Goal: Task Accomplishment & Management: Manage account settings

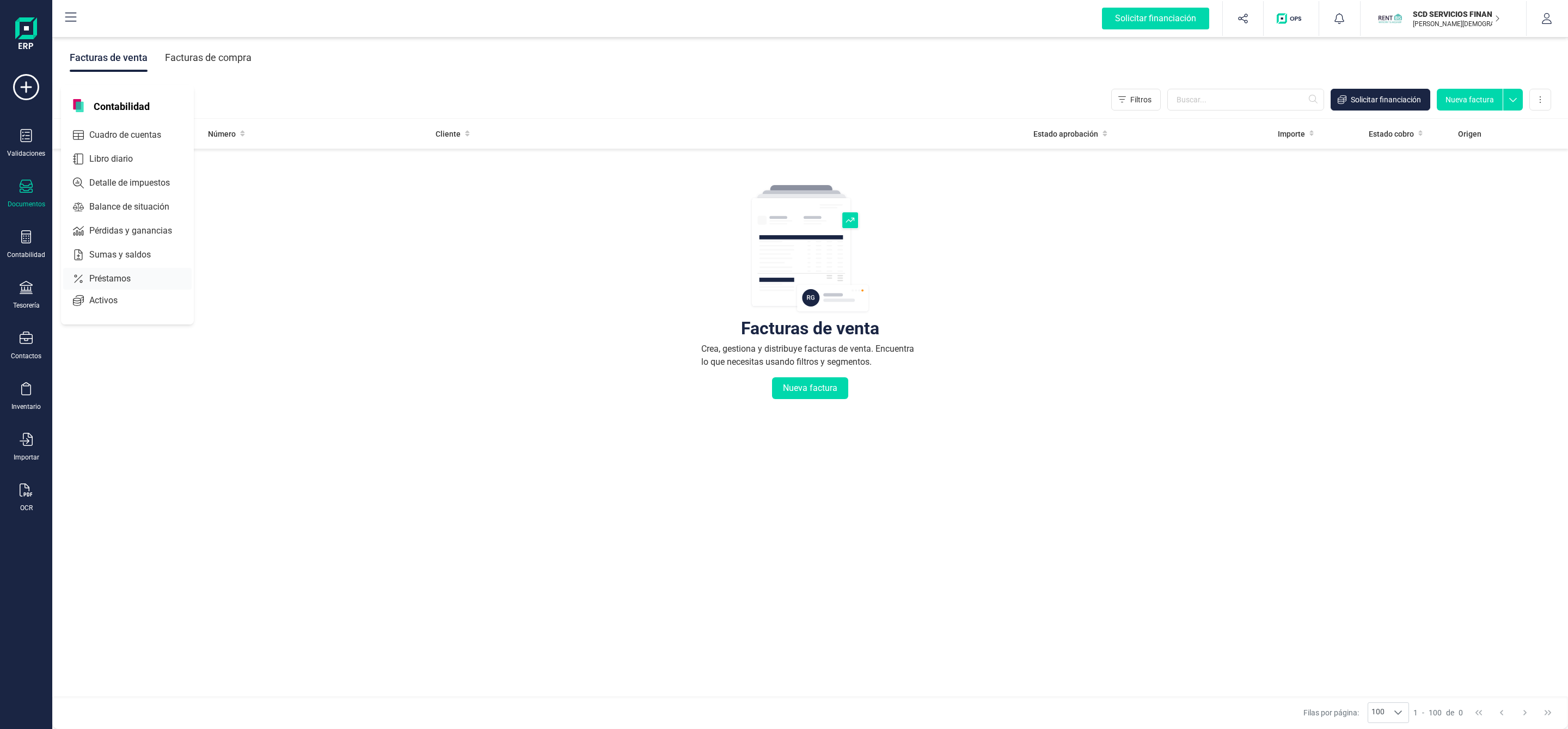
click at [103, 283] on span "Préstamos" at bounding box center [118, 278] width 66 height 13
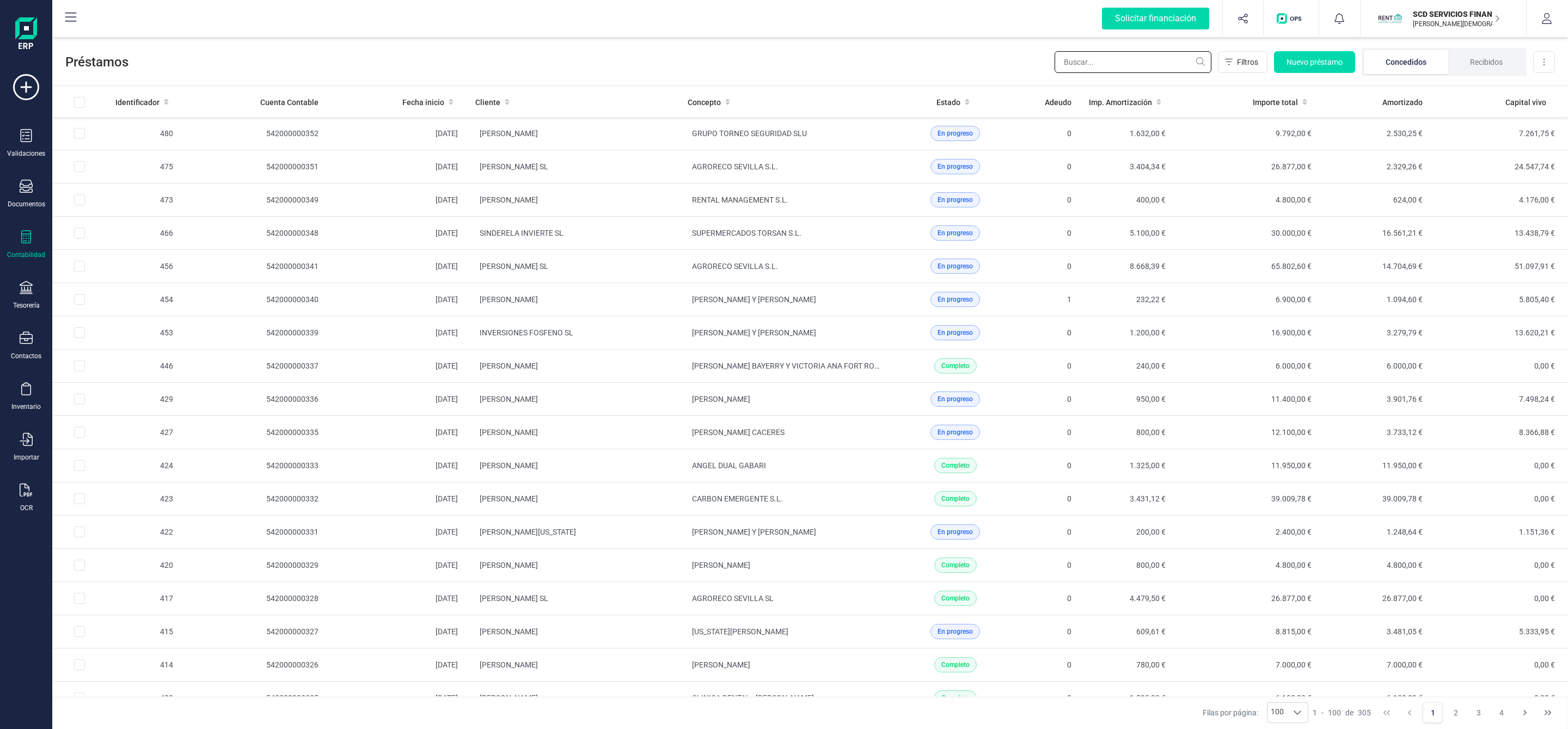
click at [1131, 59] on input "text" at bounding box center [1133, 62] width 156 height 22
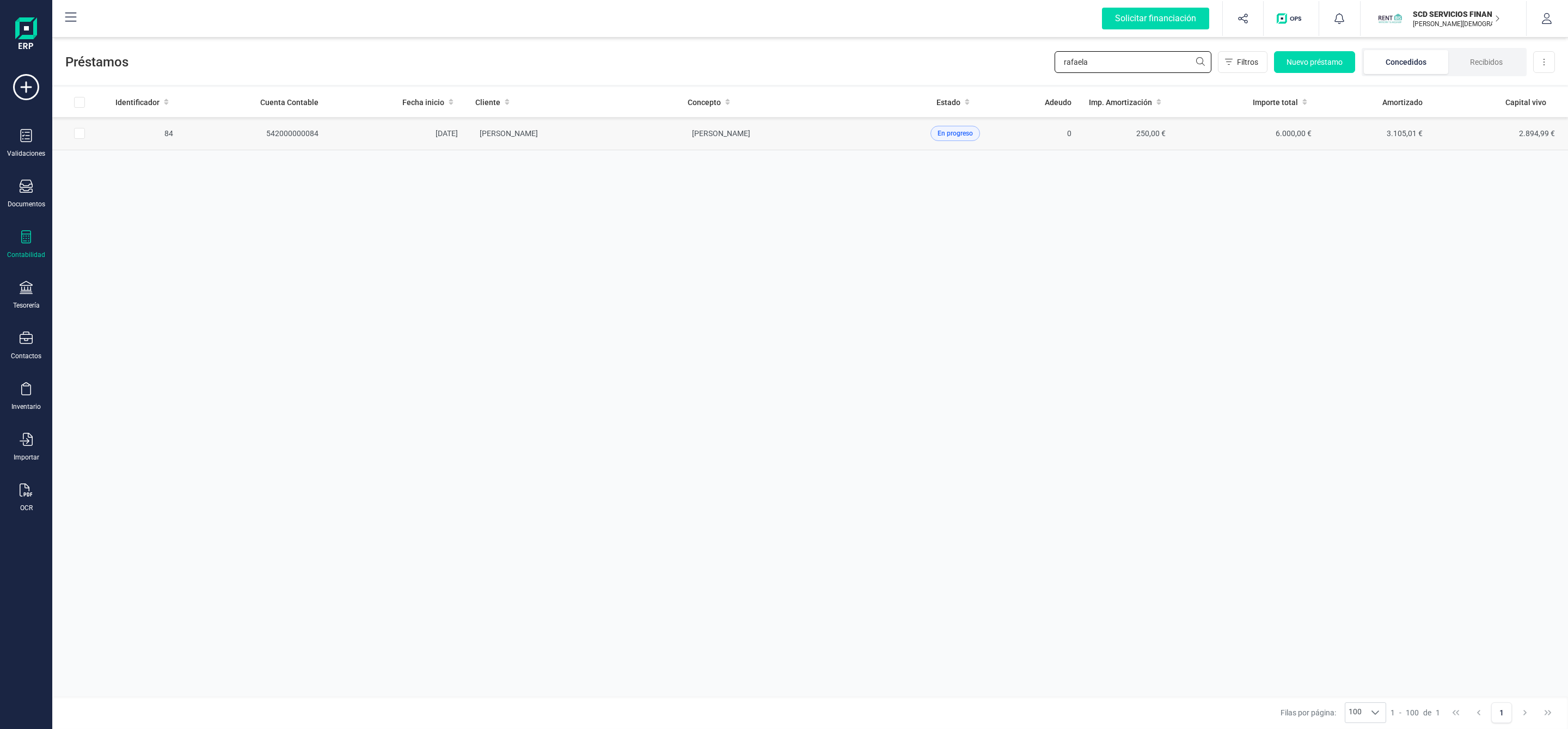
type input "rafaela"
click at [682, 141] on td "[PERSON_NAME]" at bounding box center [785, 133] width 212 height 33
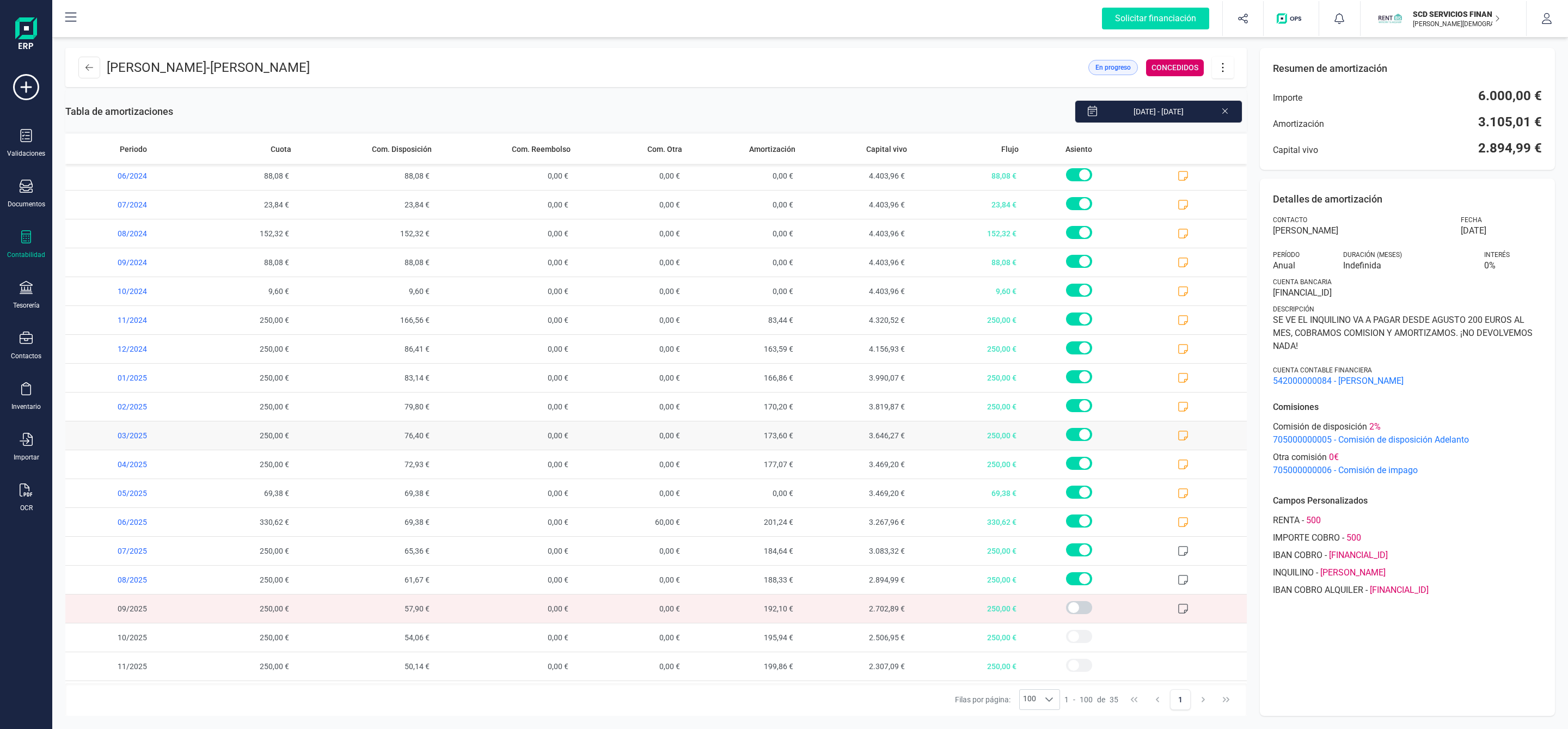
scroll to position [500, 0]
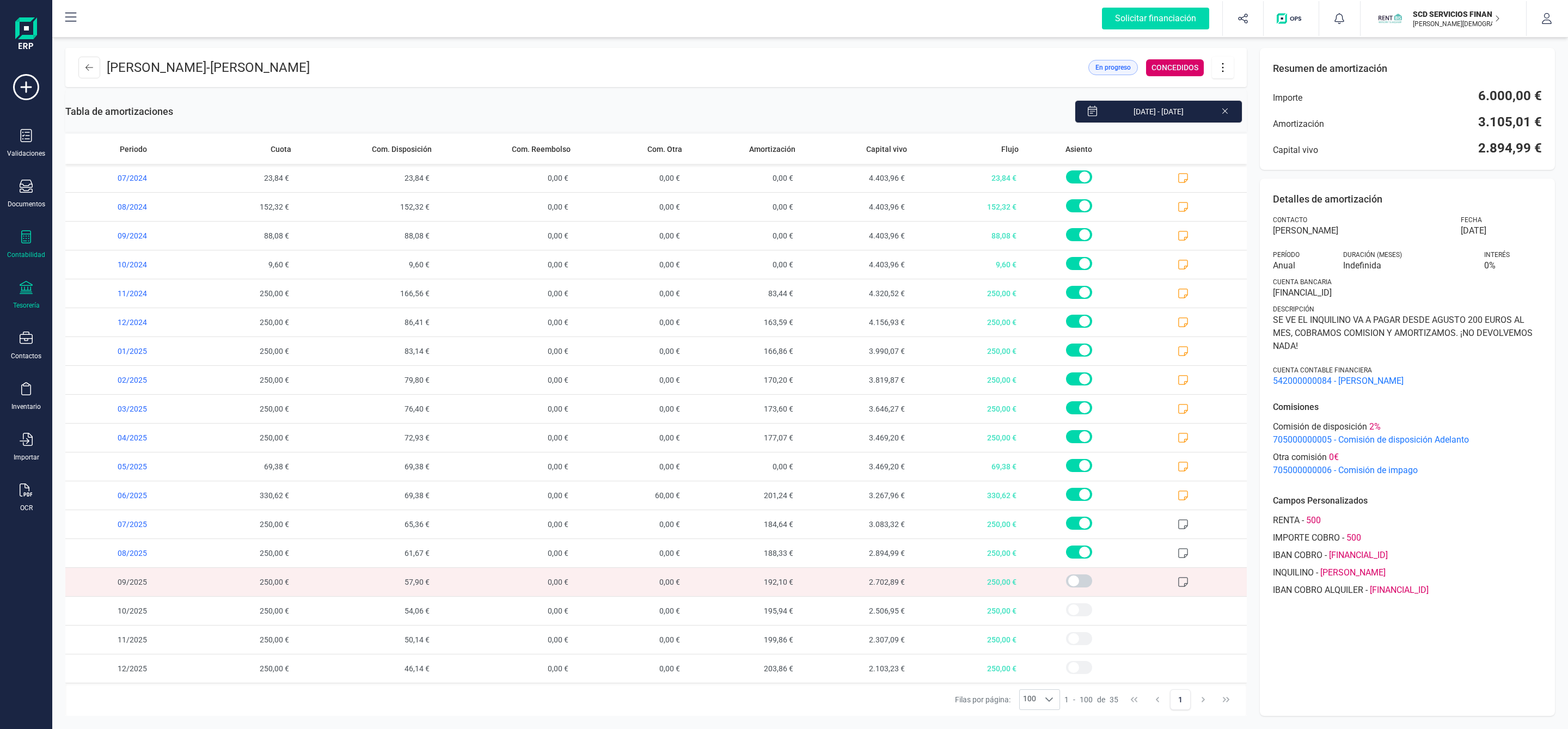
click at [25, 302] on div "Tesorería" at bounding box center [26, 305] width 27 height 9
click at [26, 294] on icon at bounding box center [26, 287] width 13 height 13
click at [26, 285] on icon at bounding box center [26, 287] width 13 height 13
click at [120, 180] on span "Cuentas bancarias" at bounding box center [132, 185] width 96 height 13
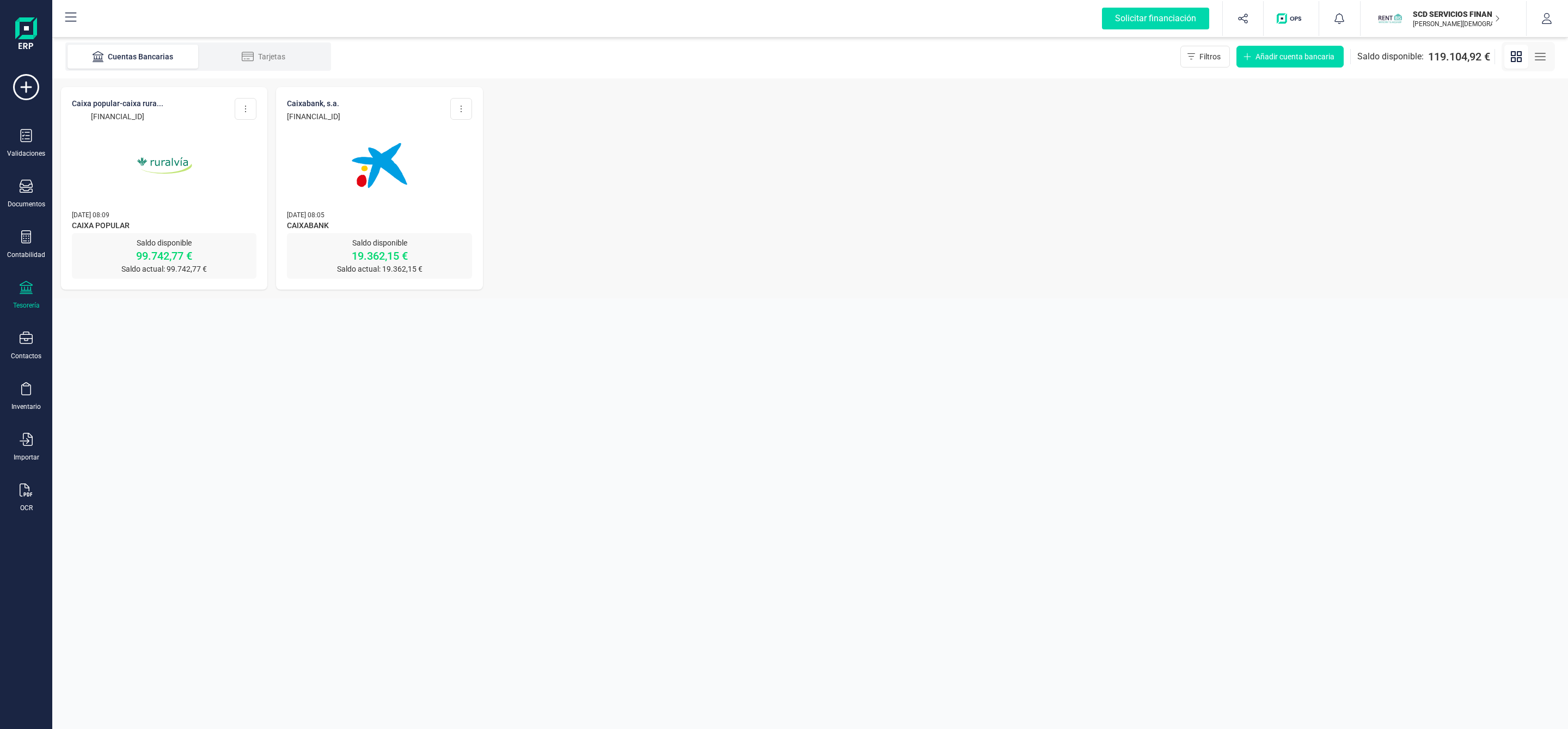
click at [213, 209] on p "[DATE] 08:09" at bounding box center [163, 214] width 184 height 11
click at [170, 252] on p "99.742,77 €" at bounding box center [163, 255] width 184 height 15
click at [139, 112] on p "[FINANCIAL_ID]" at bounding box center [118, 116] width 92 height 11
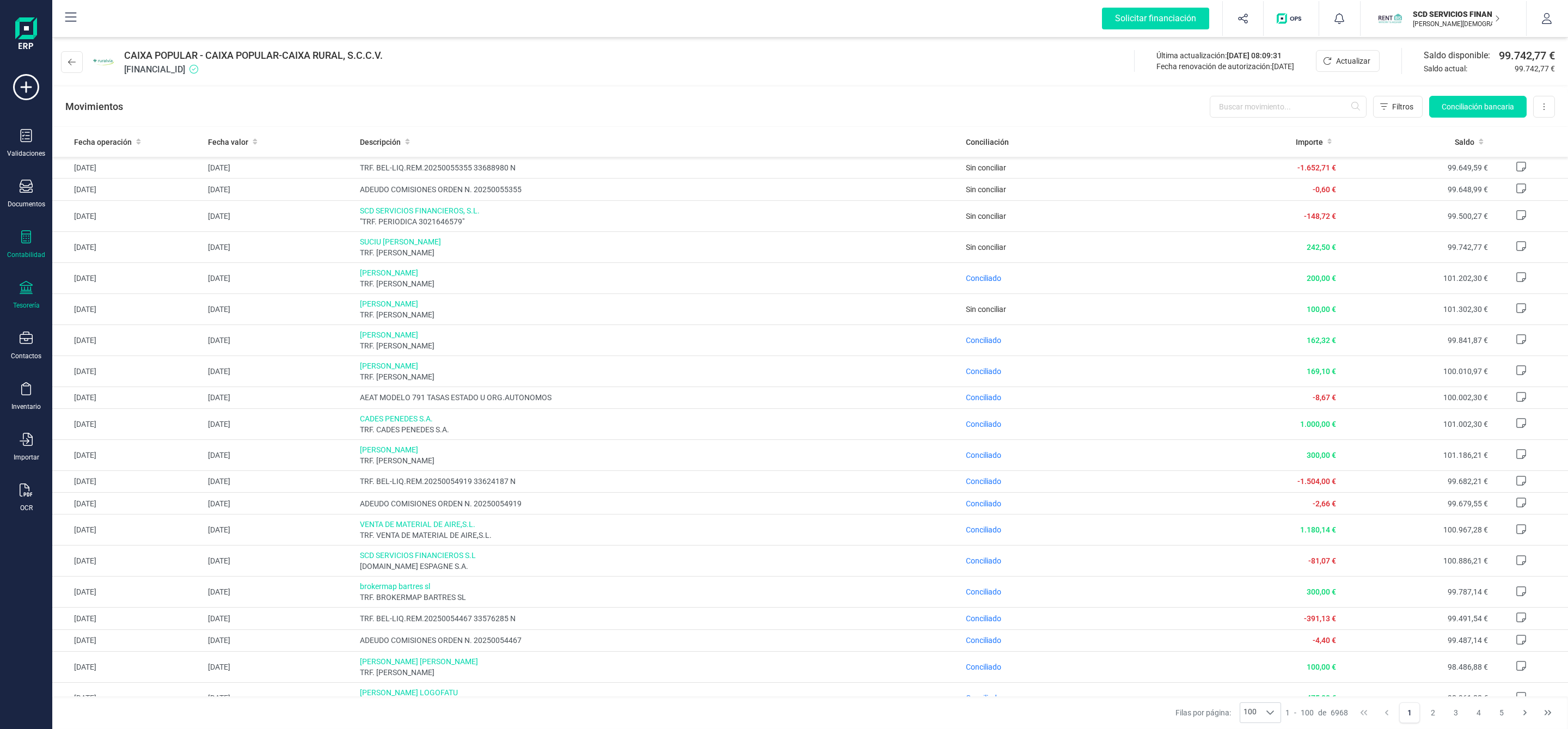
click at [14, 237] on div "Contabilidad" at bounding box center [26, 244] width 44 height 29
click at [110, 279] on span "Préstamos" at bounding box center [118, 278] width 66 height 13
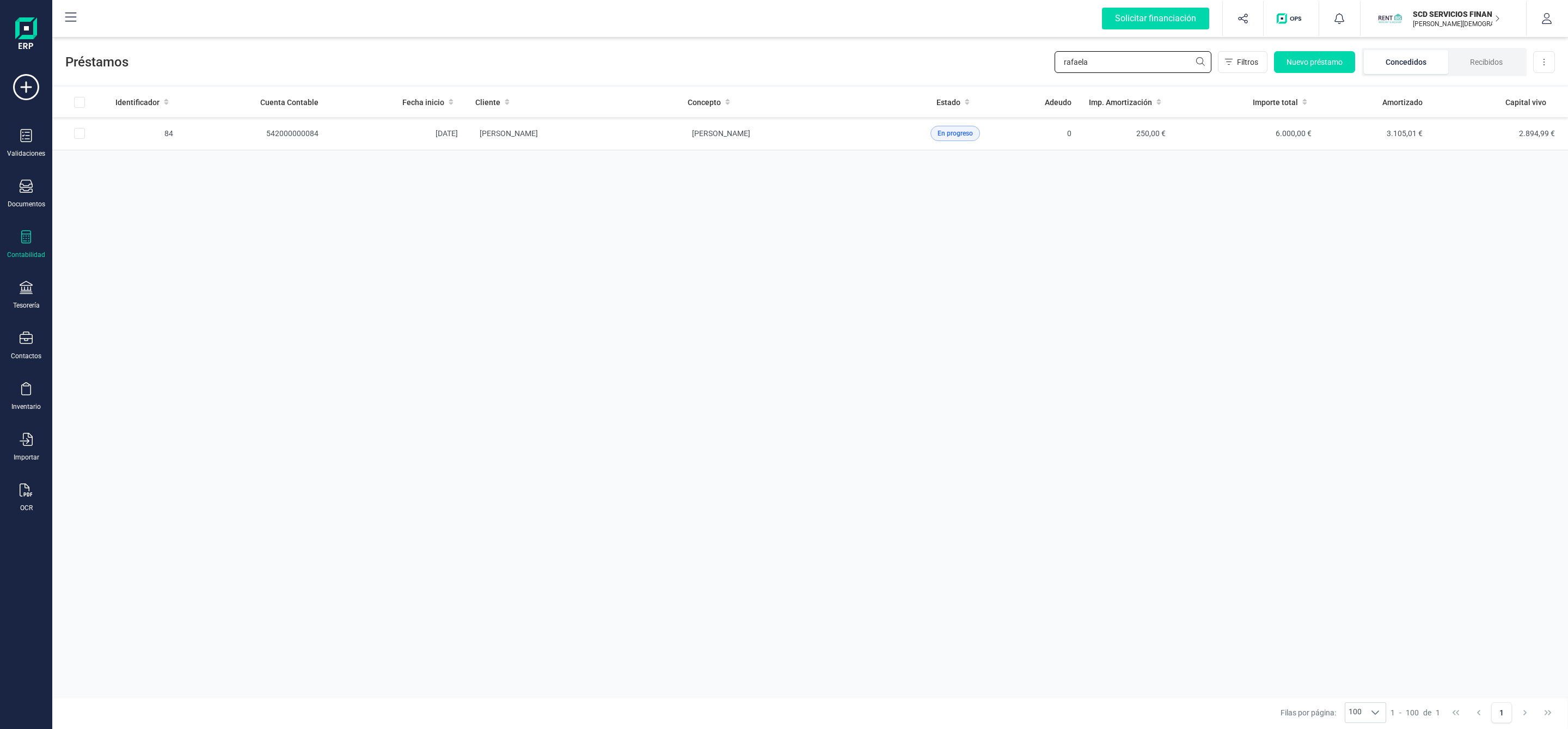
drag, startPoint x: 1108, startPoint y: 59, endPoint x: 1032, endPoint y: 63, distance: 76.1
click at [1032, 63] on div "Préstamos [PERSON_NAME] Nuevo préstamo Concedidos Recibidos Descargar Excel" at bounding box center [810, 60] width 1516 height 50
type input "[PERSON_NAME] ca"
click at [674, 150] on td "[PERSON_NAME]" at bounding box center [572, 133] width 212 height 33
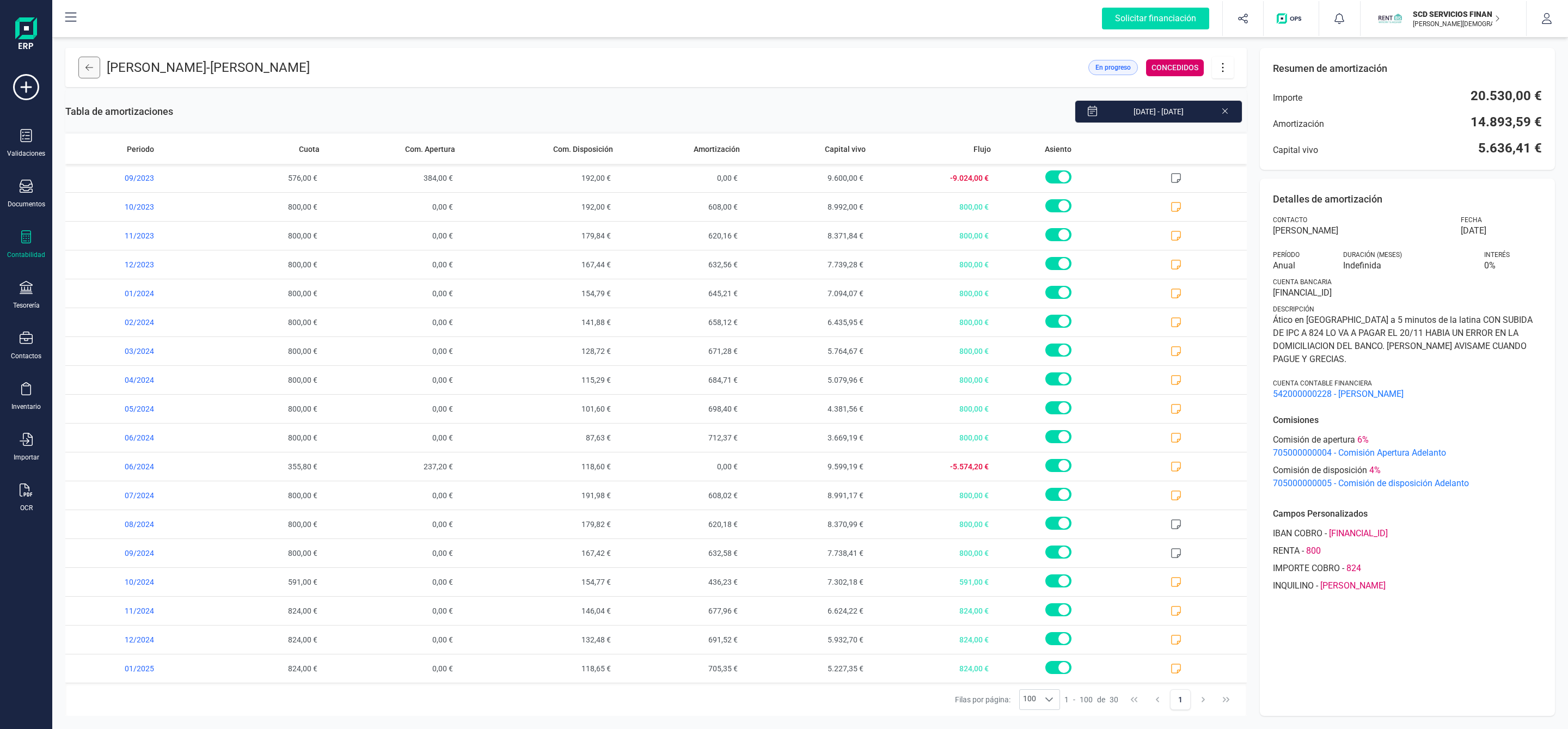
click at [92, 71] on icon at bounding box center [90, 67] width 8 height 9
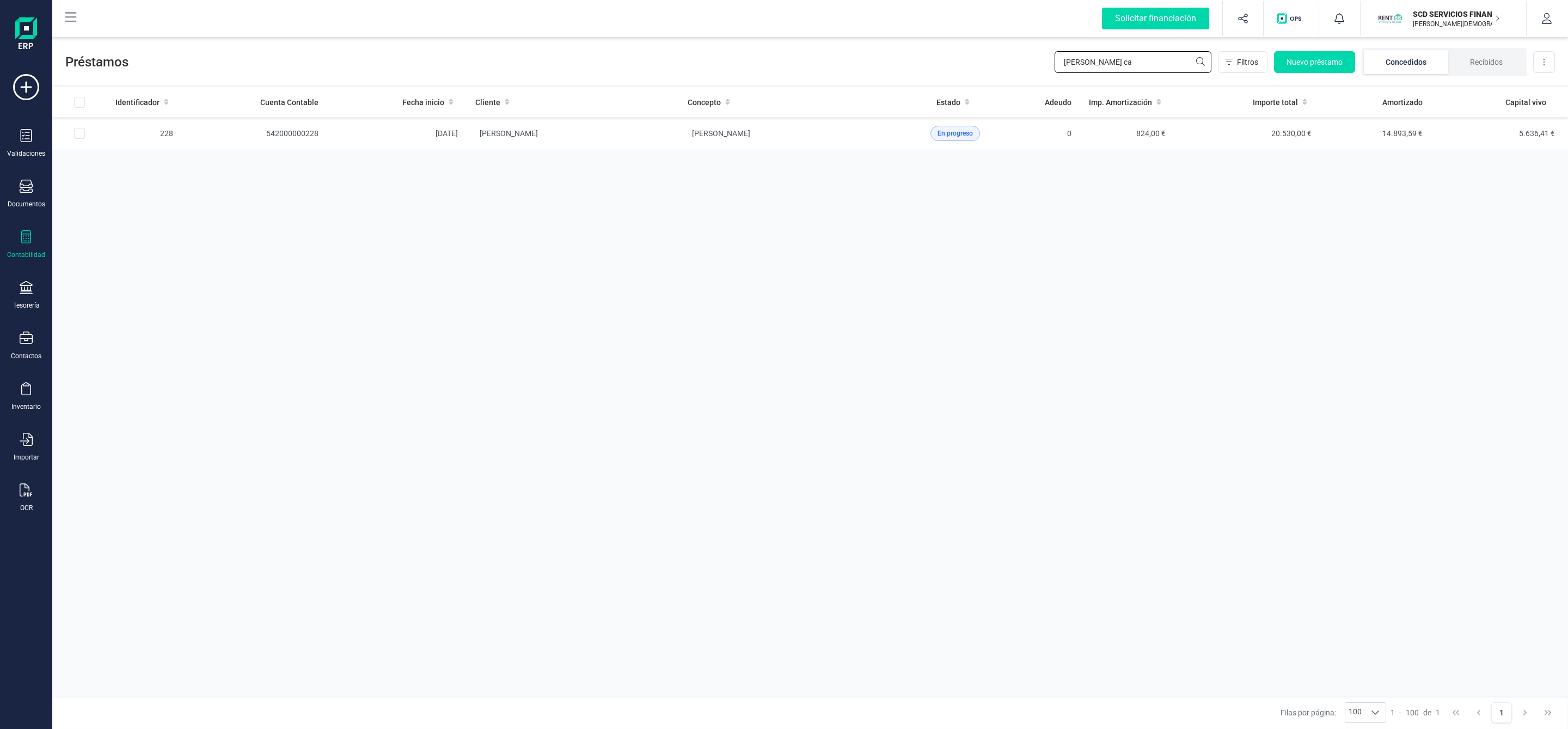
drag, startPoint x: 1108, startPoint y: 59, endPoint x: 1026, endPoint y: 59, distance: 82.0
click at [1026, 59] on div "Préstamos [PERSON_NAME] ca Filtros Nuevo préstamo Concedidos Recibidos Descarga…" at bounding box center [810, 60] width 1516 height 50
type input "campo"
click at [654, 165] on td "CAMPO [PERSON_NAME]" at bounding box center [572, 166] width 212 height 33
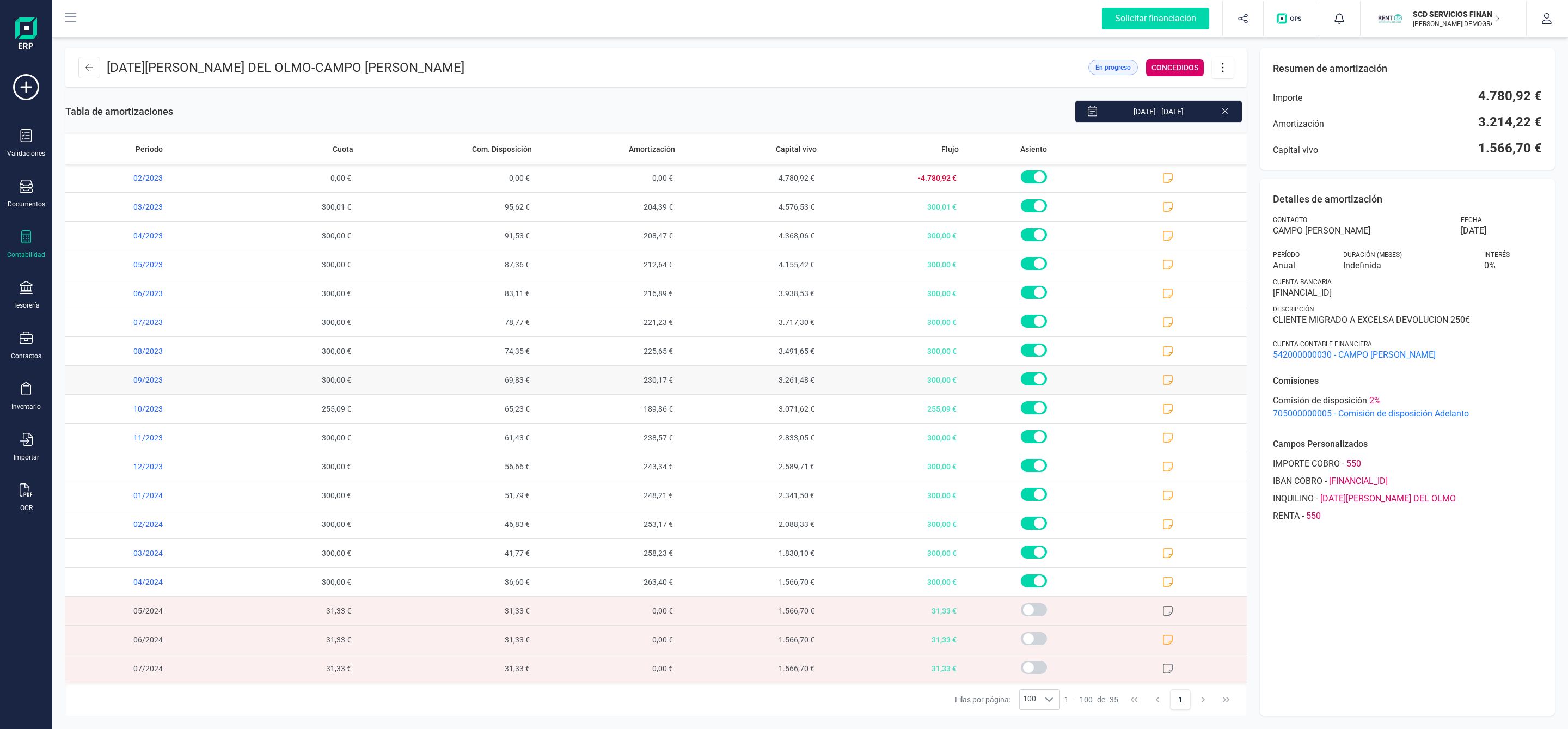
click at [1163, 382] on icon at bounding box center [1168, 379] width 11 height 11
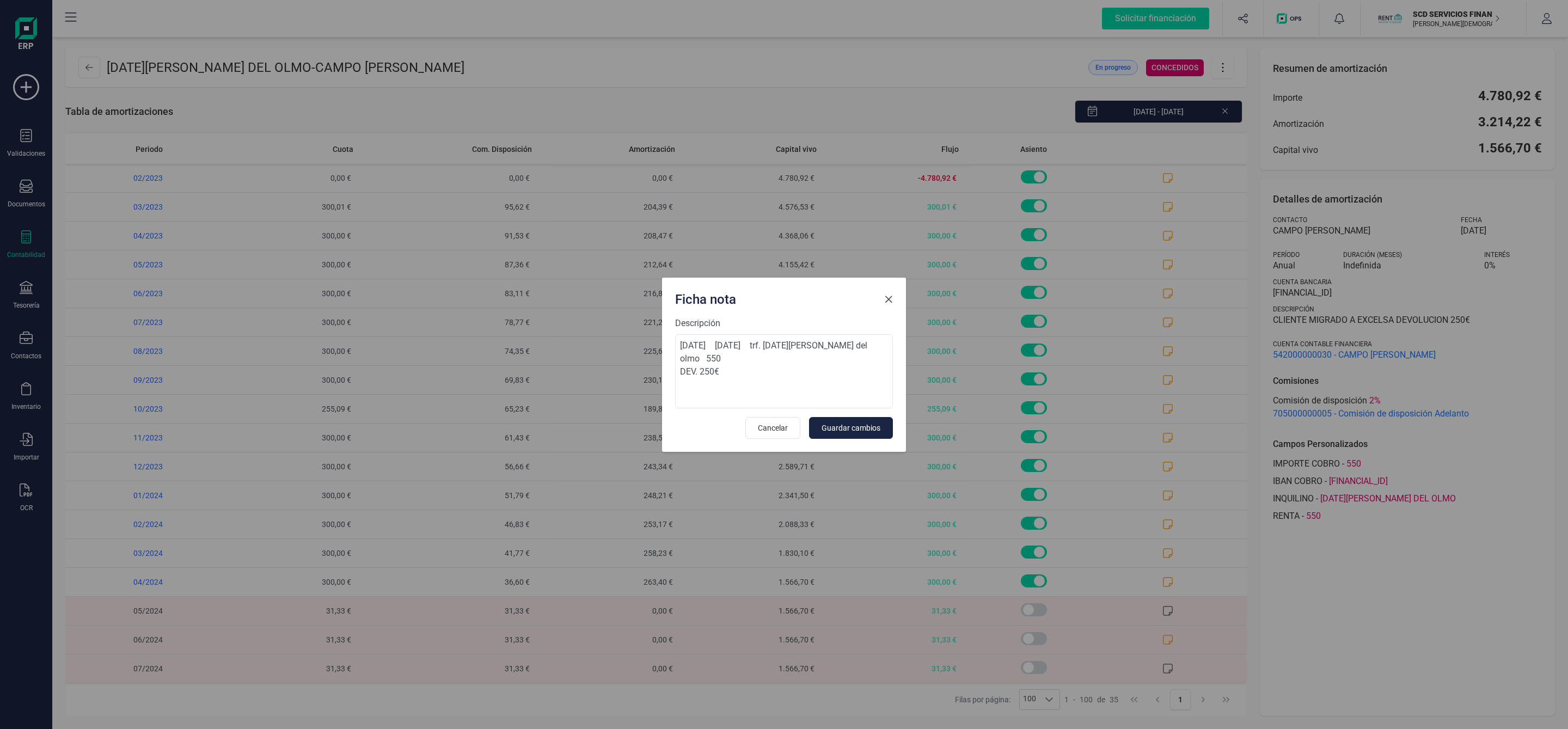
click at [892, 299] on span "Close" at bounding box center [889, 299] width 9 height 9
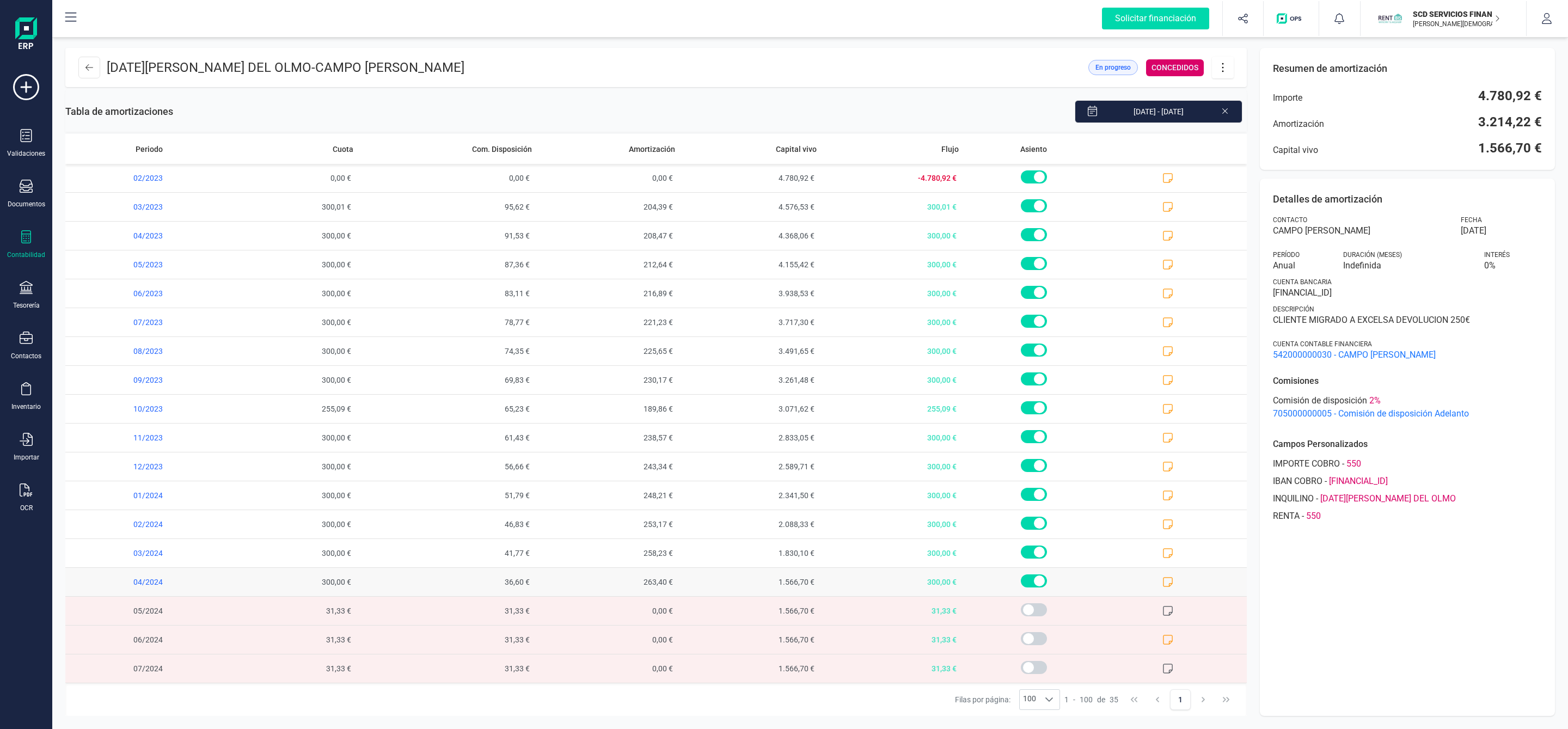
click at [1163, 585] on icon at bounding box center [1168, 582] width 11 height 11
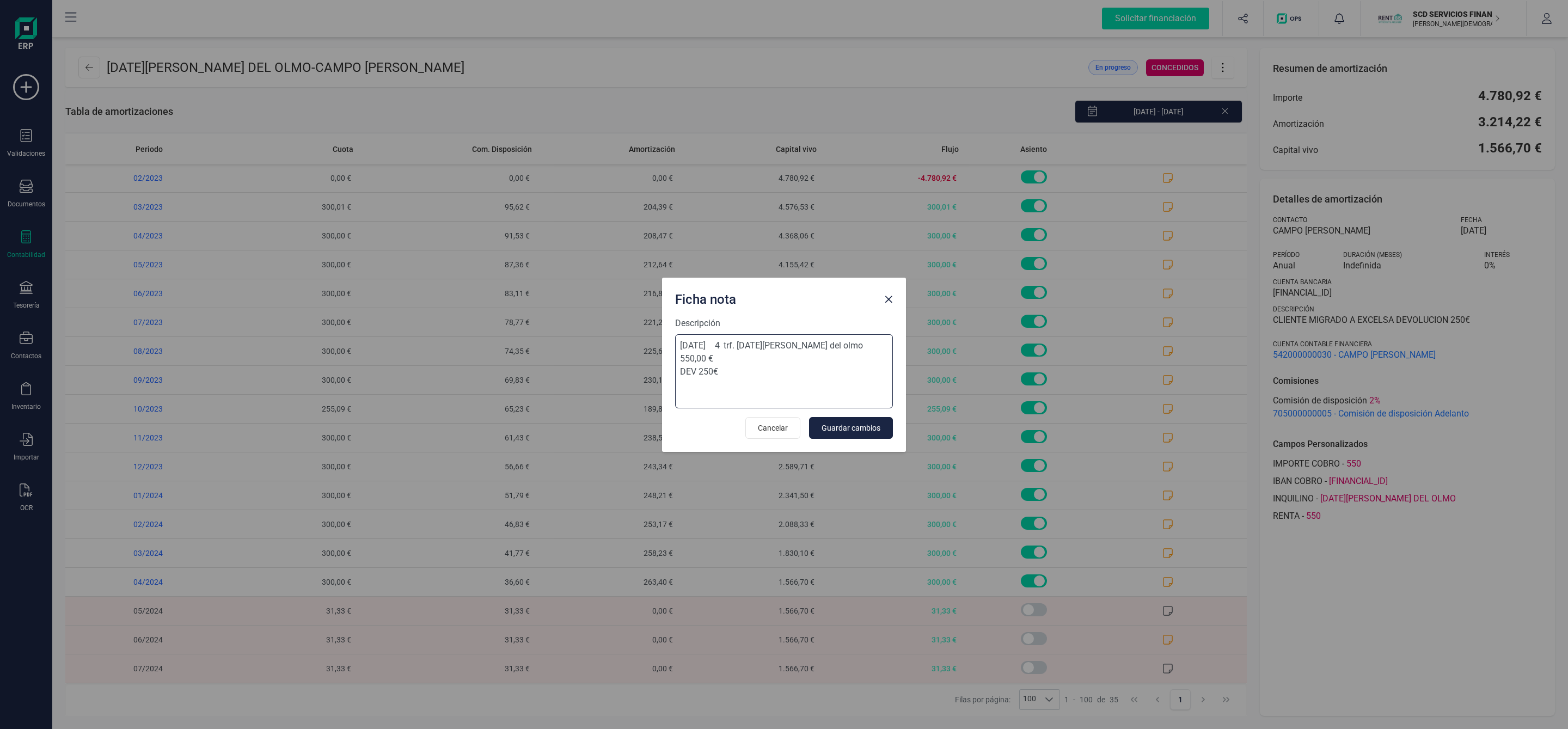
drag, startPoint x: 828, startPoint y: 343, endPoint x: 743, endPoint y: 344, distance: 85.0
click at [743, 344] on textarea "[DATE] 4 trf. [DATE][PERSON_NAME] del olmo 550,00 € DEV 250€" at bounding box center [784, 371] width 218 height 74
click at [781, 364] on textarea "[DATE] 4 trf. [DATE][PERSON_NAME] del olmo 550,00 € DEV 250€" at bounding box center [784, 371] width 218 height 74
click at [889, 297] on span "Close" at bounding box center [889, 299] width 9 height 9
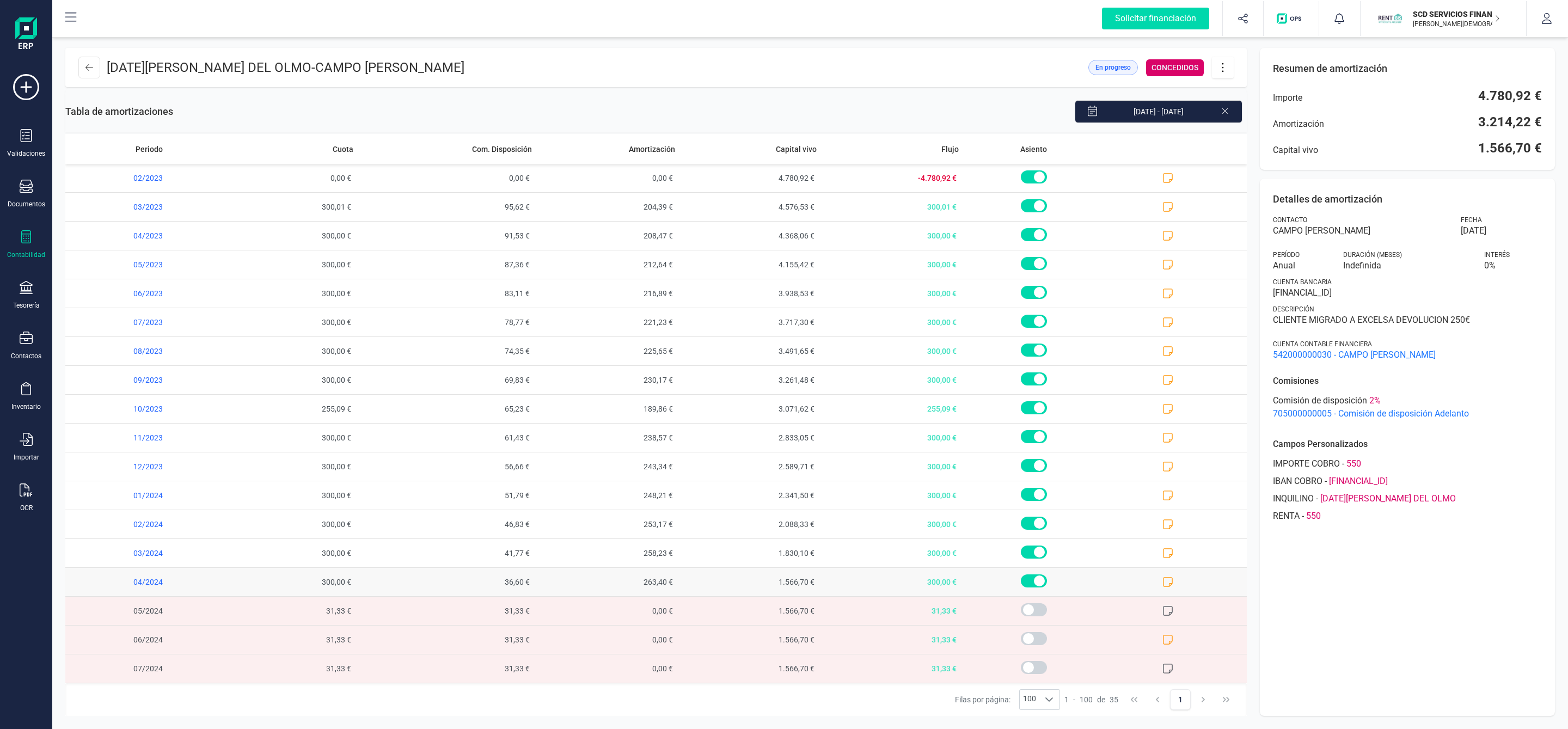
click at [1164, 582] on icon at bounding box center [1169, 582] width 10 height 10
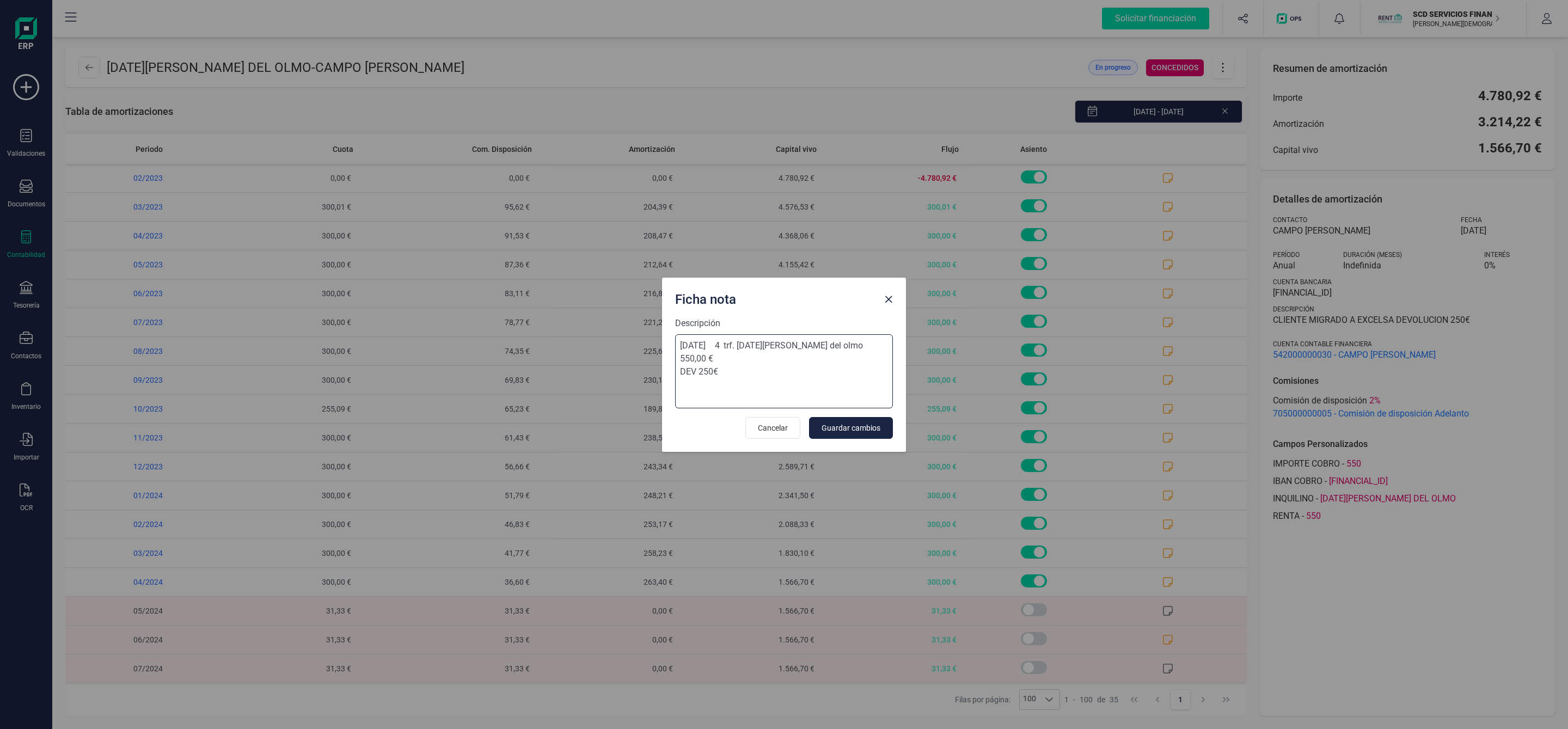
drag, startPoint x: 745, startPoint y: 346, endPoint x: 827, endPoint y: 345, distance: 82.0
click at [827, 345] on textarea "[DATE] 4 trf. [DATE][PERSON_NAME] del olmo 550,00 € DEV 250€" at bounding box center [784, 371] width 218 height 74
click at [771, 355] on textarea "[DATE] 4 trf. [DATE][PERSON_NAME] del olmo 550,00 € DEV 250€" at bounding box center [784, 371] width 218 height 74
click at [779, 430] on span "Cancelar" at bounding box center [773, 427] width 30 height 11
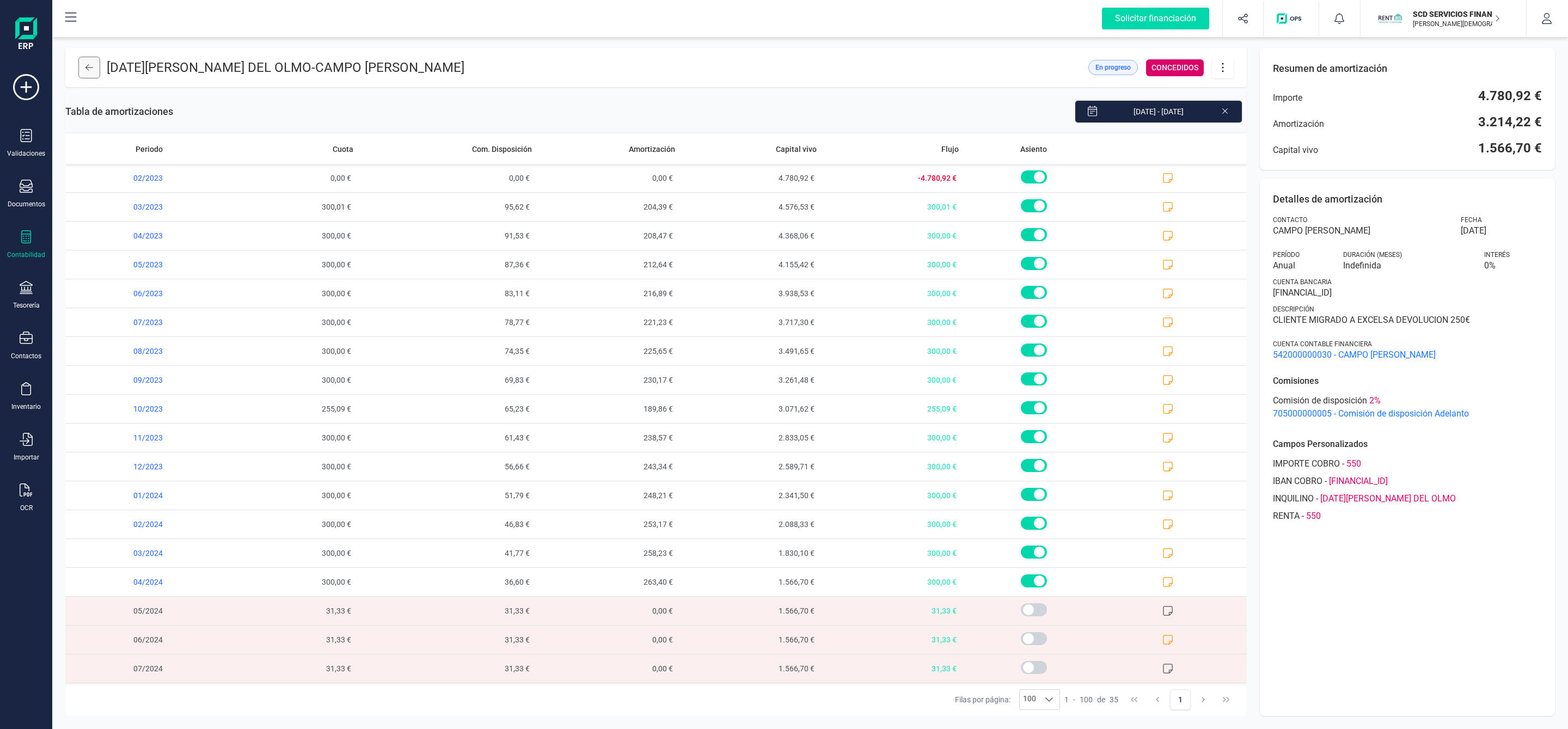
click at [92, 61] on button at bounding box center [90, 68] width 22 height 22
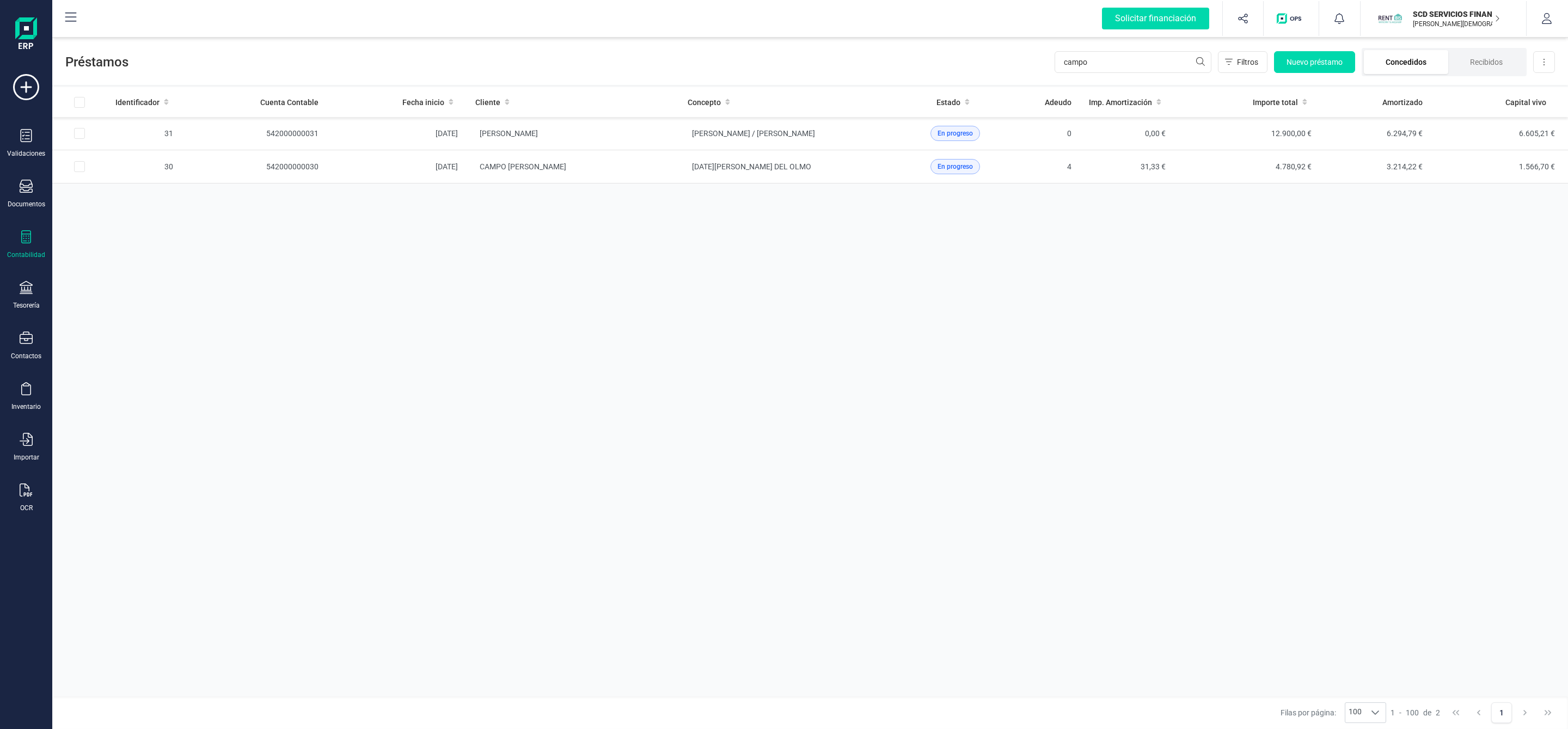
click at [1407, 69] on li "Concedidos" at bounding box center [1406, 62] width 85 height 24
click at [1407, 64] on li "Concedidos" at bounding box center [1406, 62] width 85 height 24
drag, startPoint x: 1139, startPoint y: 58, endPoint x: 949, endPoint y: 79, distance: 191.2
click at [949, 79] on div "Préstamos campo Filtros Nuevo préstamo Concedidos Recibidos Descargar Excel" at bounding box center [810, 60] width 1516 height 50
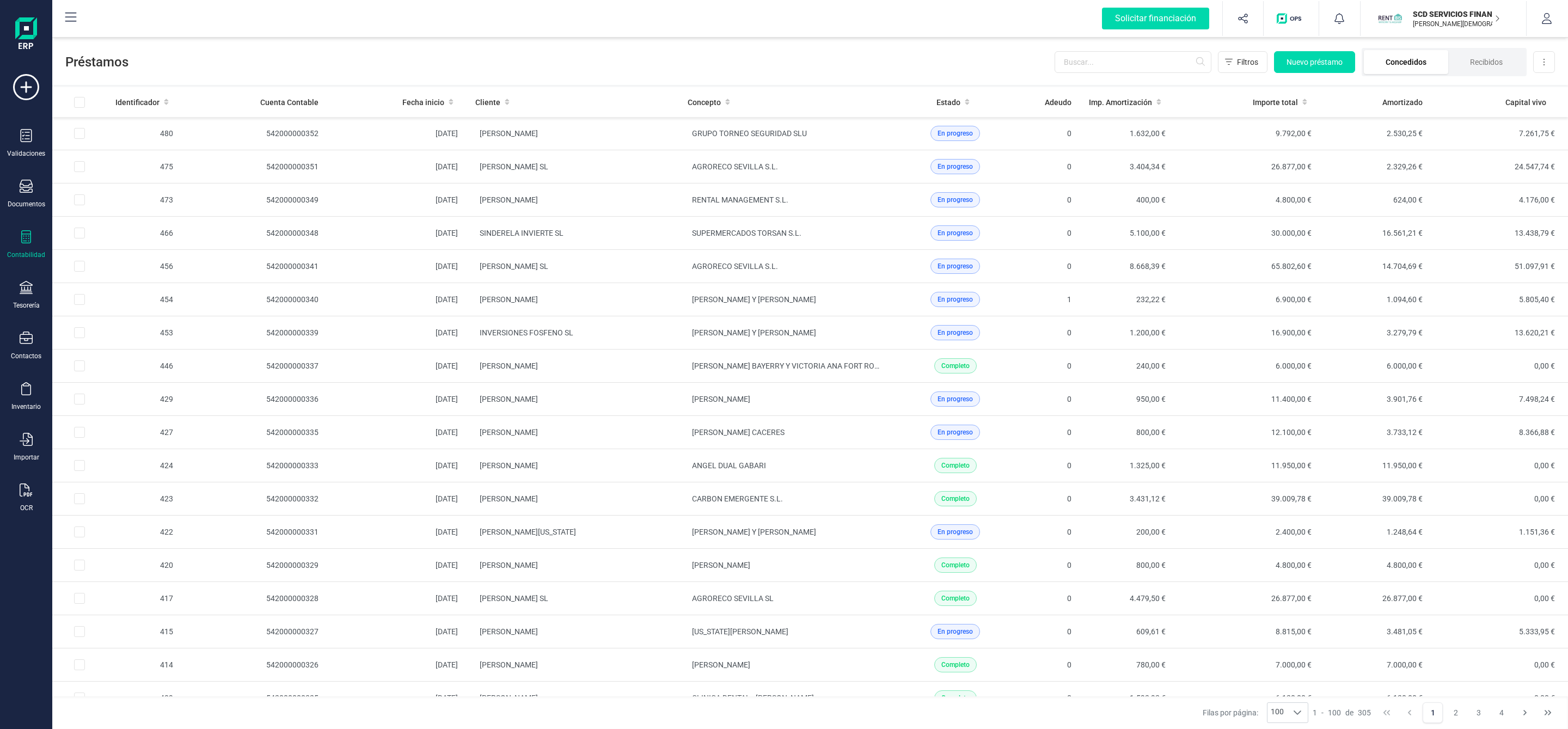
click at [1406, 63] on li "Concedidos" at bounding box center [1406, 62] width 85 height 24
click at [1237, 64] on span "Filtros" at bounding box center [1247, 62] width 21 height 11
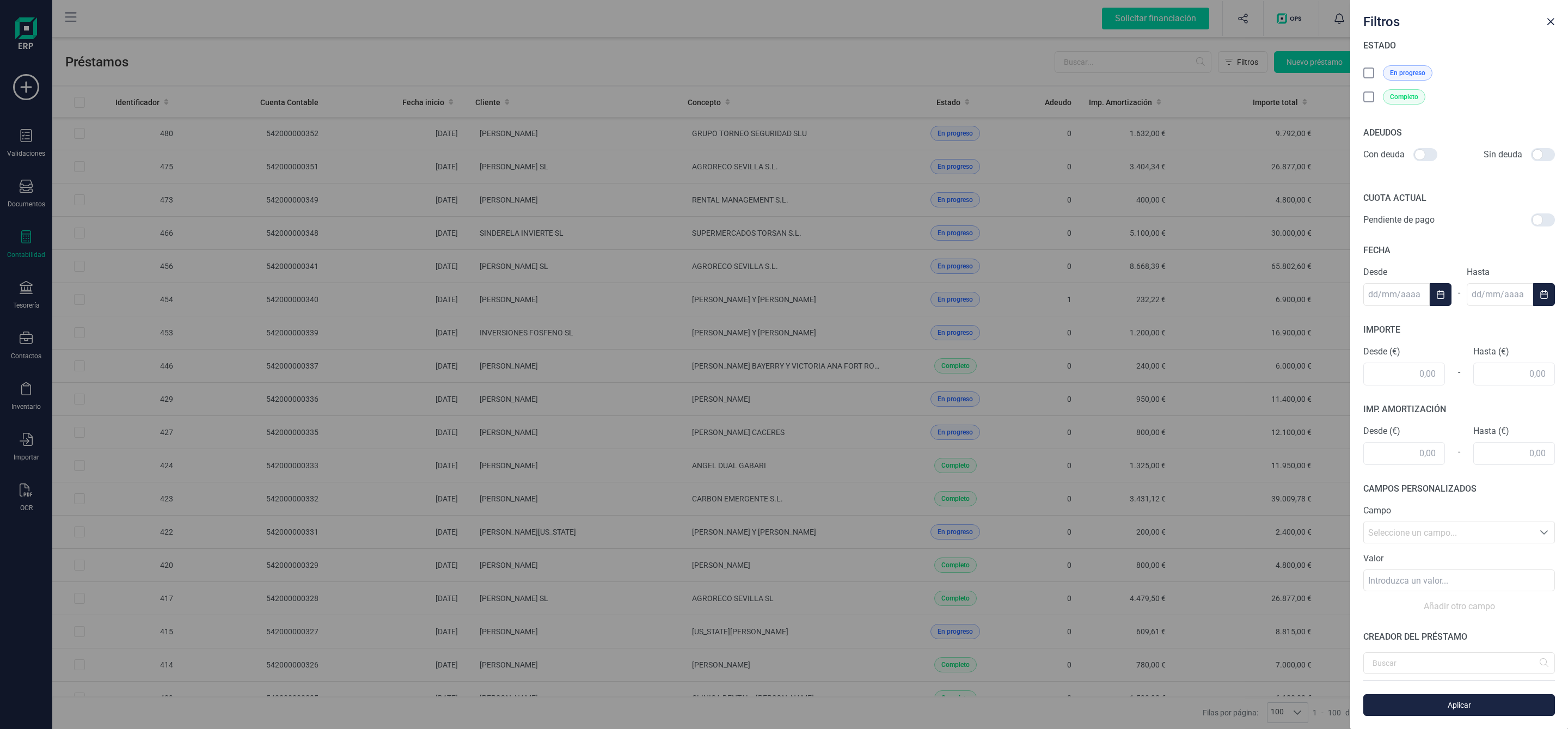
click at [1437, 153] on div at bounding box center [1426, 154] width 24 height 13
click at [1414, 154] on input "checkbox" at bounding box center [1413, 154] width 1 height 1
checkbox input "true"
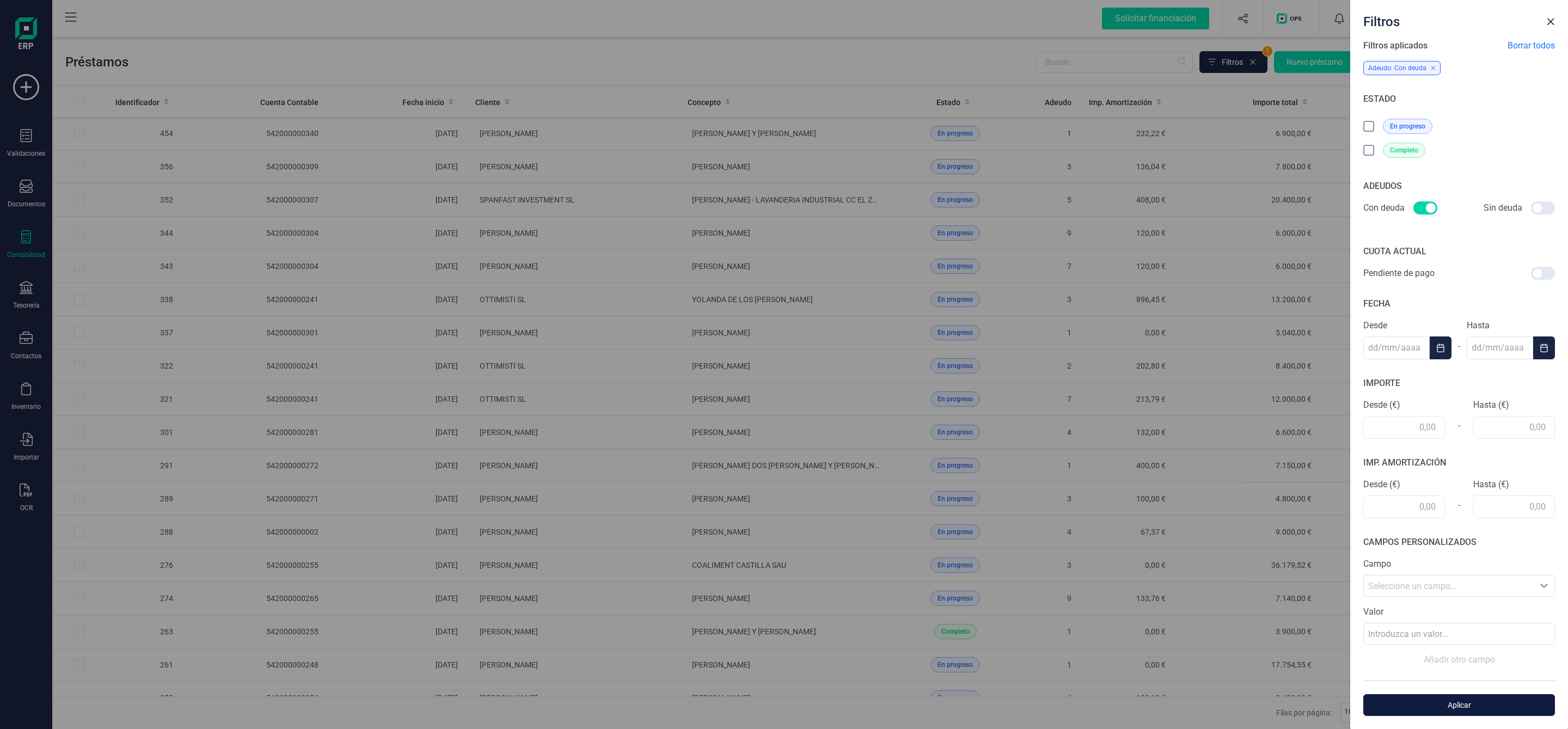
click at [1441, 700] on span "Aplicar" at bounding box center [1458, 704] width 166 height 11
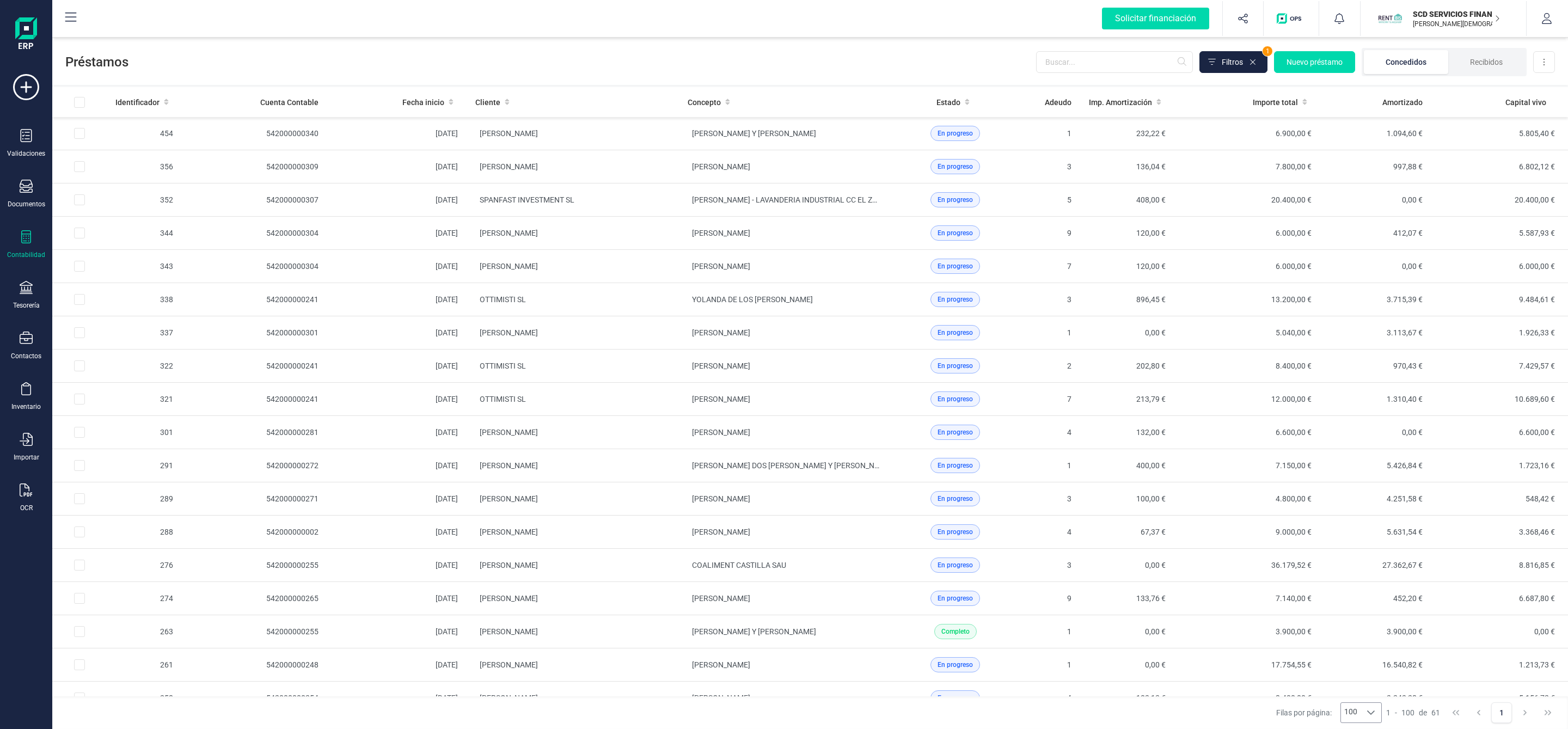
click at [1370, 709] on icon at bounding box center [1371, 712] width 9 height 9
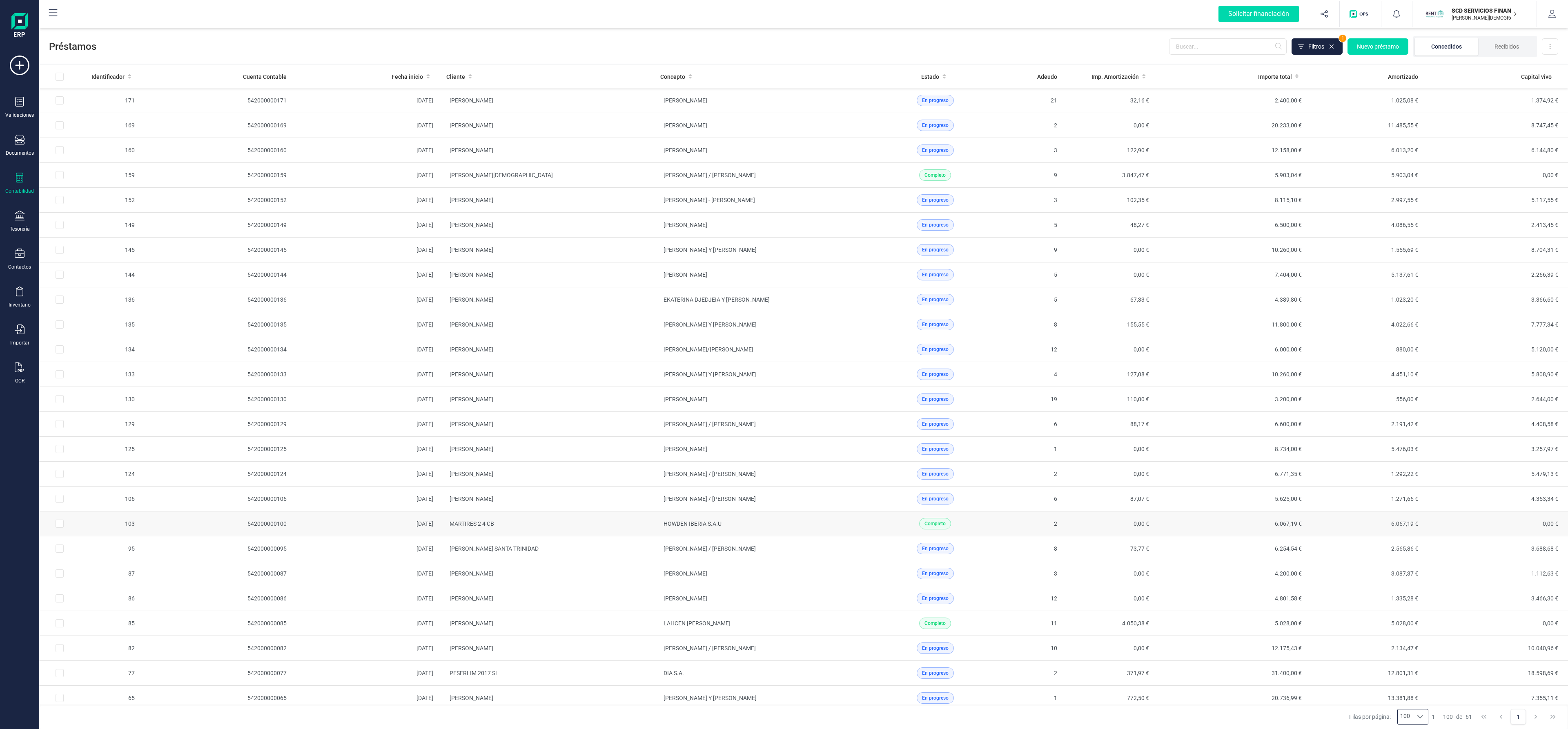
scroll to position [651, 0]
